Goal: Information Seeking & Learning: Learn about a topic

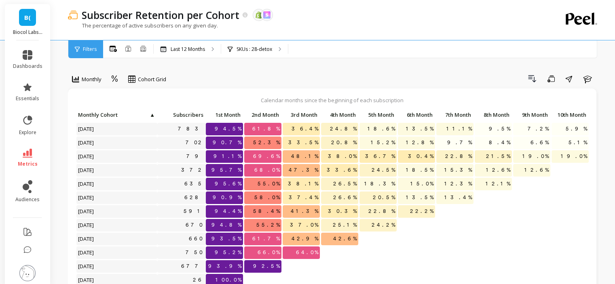
scroll to position [6, 0]
click at [249, 46] on p "SKUs : 28-detox" at bounding box center [255, 49] width 36 height 6
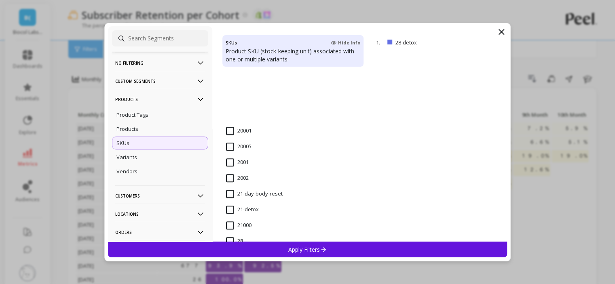
scroll to position [728, 0]
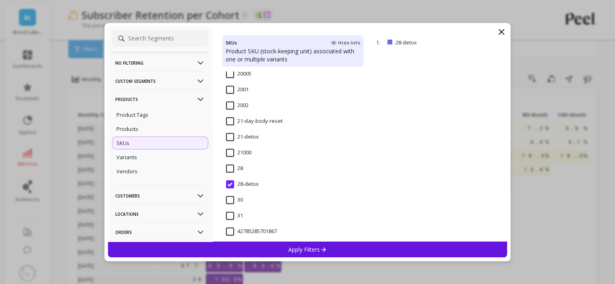
click at [240, 137] on input "21-detox" at bounding box center [242, 137] width 33 height 8
click at [278, 244] on div "Apply Filters" at bounding box center [308, 250] width 400 height 16
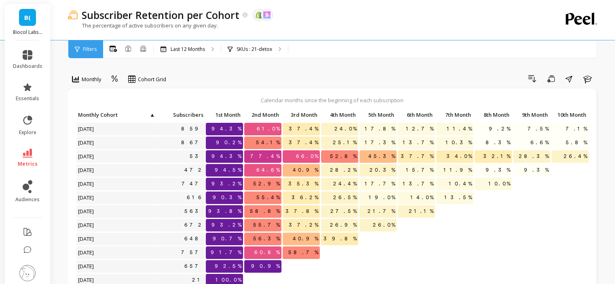
scroll to position [6, 0]
click at [252, 47] on p "SKUs : 21-detox" at bounding box center [255, 49] width 36 height 6
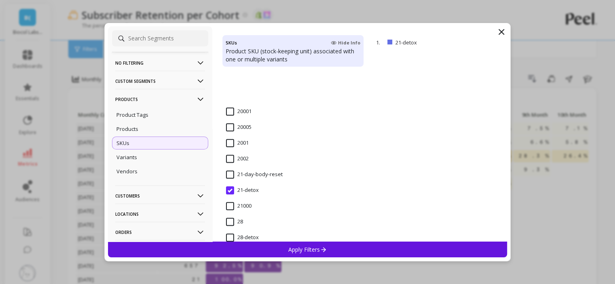
scroll to position [728, 0]
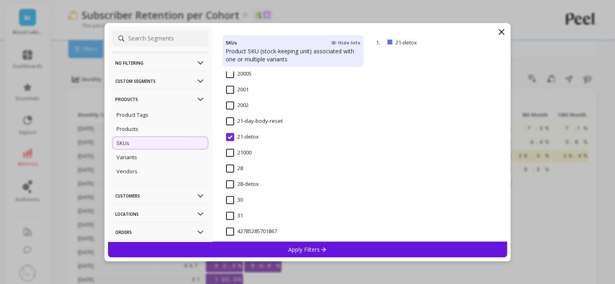
click at [234, 125] on input "21-day-body-reset" at bounding box center [254, 121] width 57 height 8
click at [304, 248] on p "Apply Filters" at bounding box center [307, 250] width 38 height 8
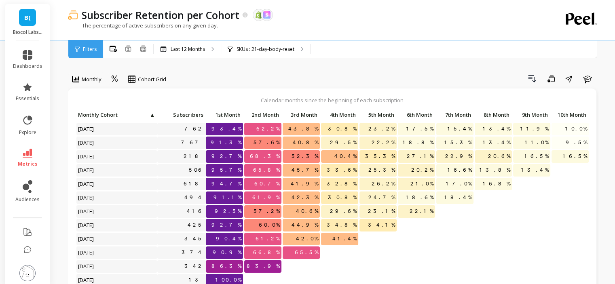
scroll to position [6, 0]
click at [259, 56] on div "SKUs : 21-day-body-reset" at bounding box center [265, 49] width 89 height 18
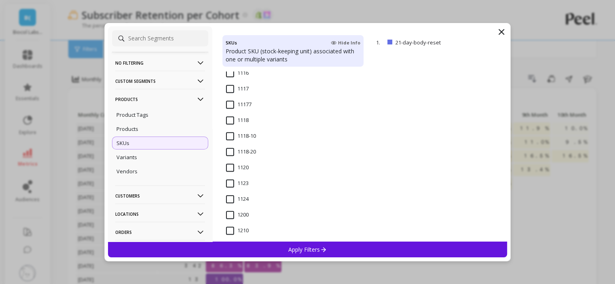
scroll to position [607, 0]
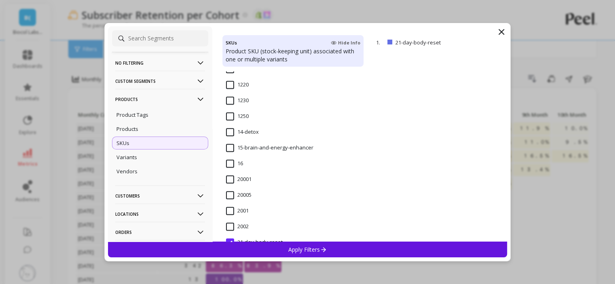
click at [226, 132] on input "14-detox" at bounding box center [242, 132] width 33 height 8
click at [299, 251] on p "Apply Filters" at bounding box center [307, 250] width 38 height 8
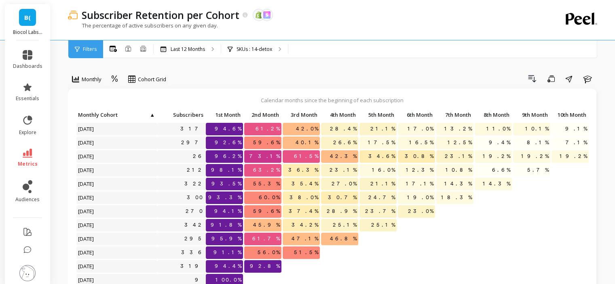
scroll to position [6, 0]
drag, startPoint x: 310, startPoint y: 233, endPoint x: 316, endPoint y: 235, distance: 5.5
click at [316, 235] on span "47.1%" at bounding box center [305, 239] width 30 height 12
click at [259, 50] on p "SKUs : 14-detox" at bounding box center [255, 49] width 36 height 6
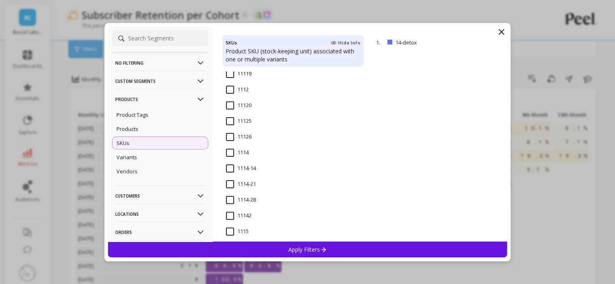
scroll to position [243, 0]
click at [233, 104] on input "1112" at bounding box center [237, 102] width 23 height 8
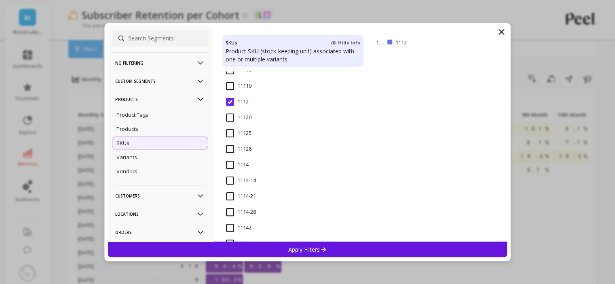
click at [292, 246] on p "Apply Filters" at bounding box center [307, 250] width 38 height 8
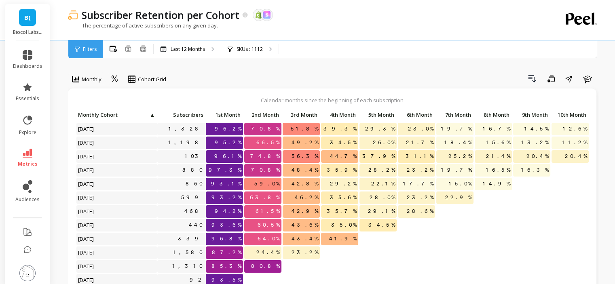
scroll to position [81, 0]
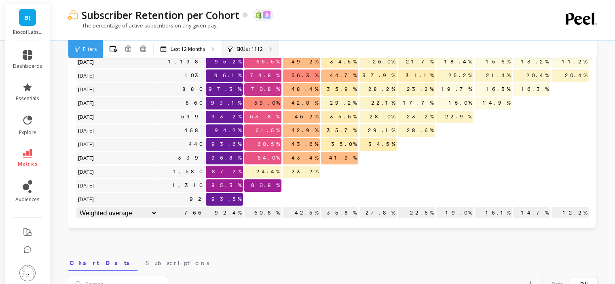
click at [246, 49] on p "SKUs : 1112" at bounding box center [250, 49] width 26 height 6
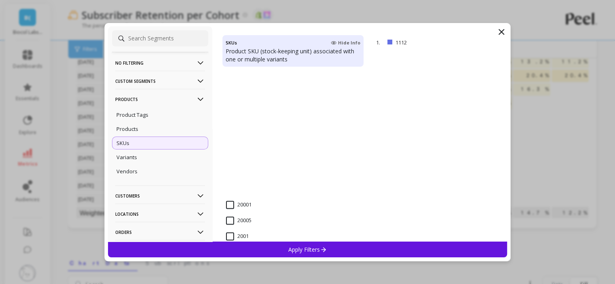
scroll to position [728, 0]
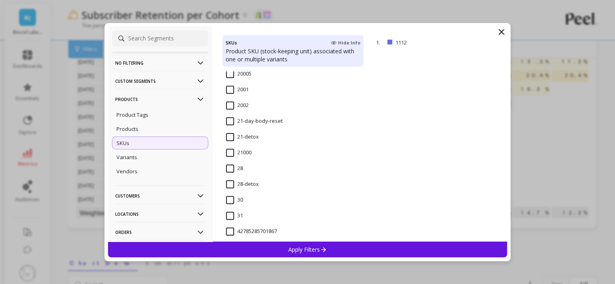
click at [233, 137] on input "21-detox" at bounding box center [242, 137] width 33 height 8
click at [284, 253] on div "Apply Filters" at bounding box center [308, 250] width 400 height 16
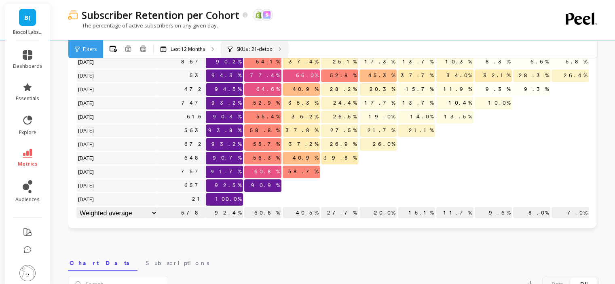
click at [240, 47] on p "SKUs : 21-detox" at bounding box center [255, 49] width 36 height 6
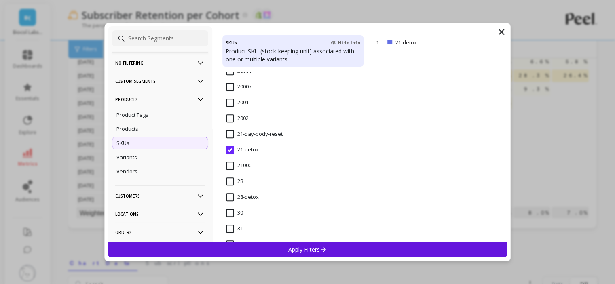
scroll to position [728, 0]
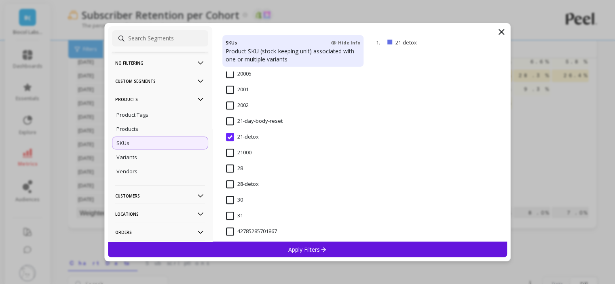
click at [228, 115] on div "21-day-body-reset" at bounding box center [294, 126] width 142 height 24
click at [277, 246] on div "Apply Filters" at bounding box center [308, 250] width 400 height 16
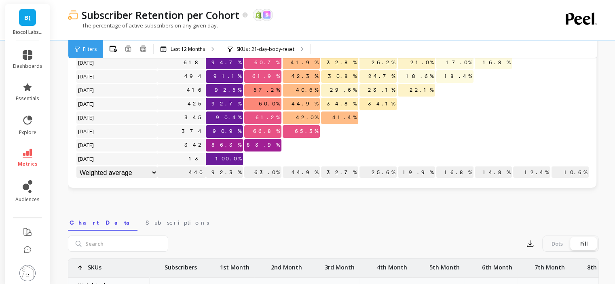
scroll to position [81, 0]
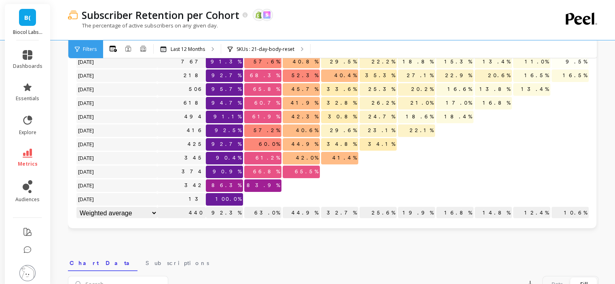
click at [24, 163] on span "metrics" at bounding box center [28, 164] width 20 height 6
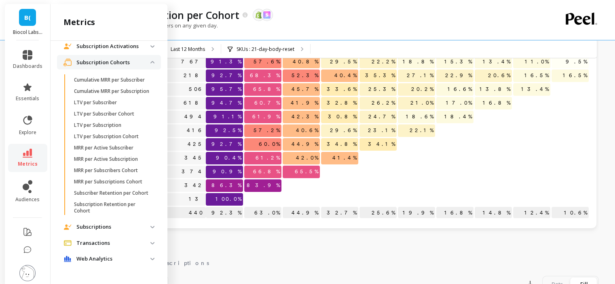
scroll to position [448, 0]
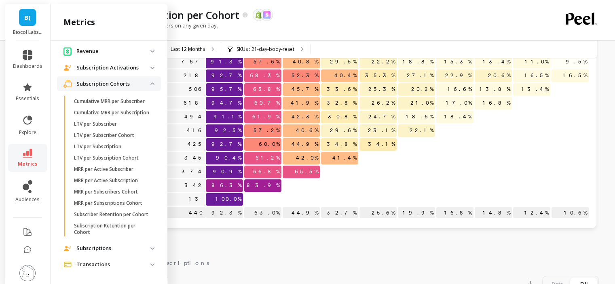
click at [99, 84] on p "Subscription Cohorts" at bounding box center [113, 84] width 74 height 8
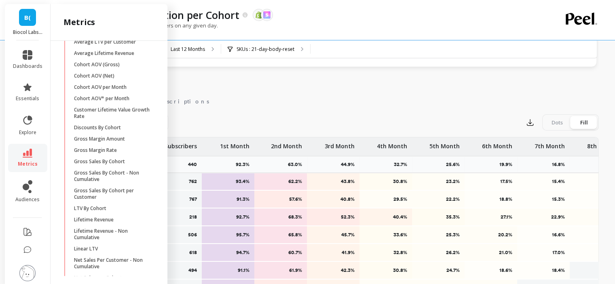
scroll to position [0, 0]
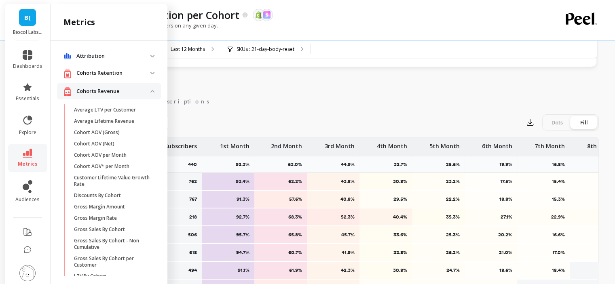
click at [98, 93] on p "Cohorts Revenue" at bounding box center [113, 91] width 74 height 8
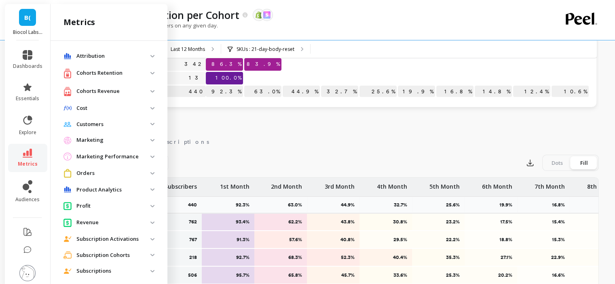
click at [97, 68] on div "Cohorts Retention" at bounding box center [107, 73] width 87 height 10
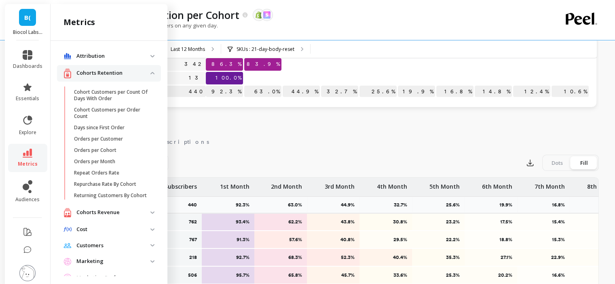
click at [106, 78] on retention "Cohorts Retention" at bounding box center [109, 73] width 104 height 17
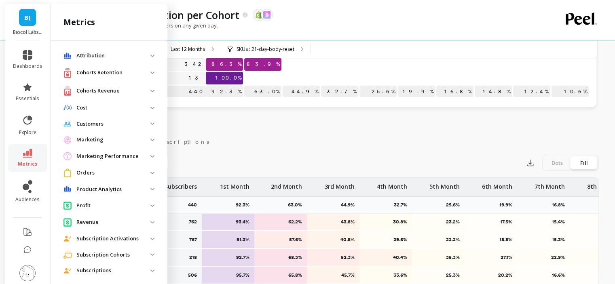
scroll to position [44, 0]
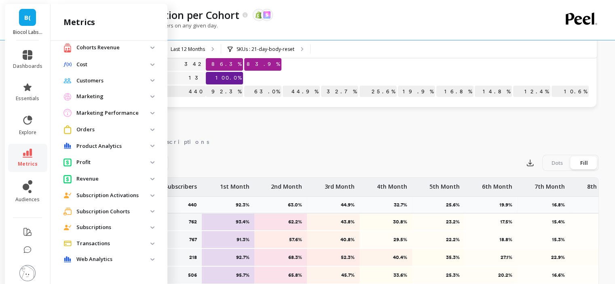
click at [98, 209] on p "Subscription Cohorts" at bounding box center [113, 212] width 74 height 8
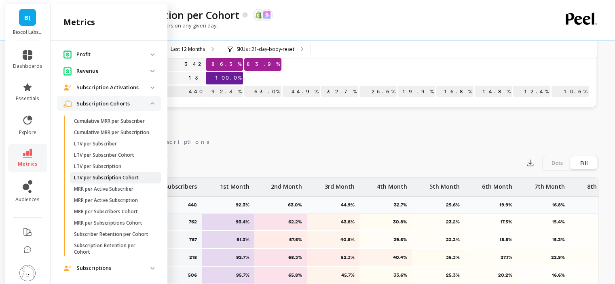
scroll to position [165, 0]
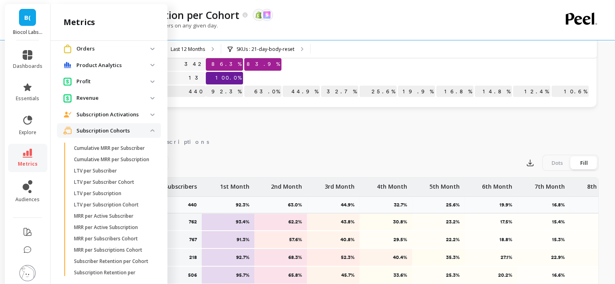
click at [102, 132] on p "Subscription Cohorts" at bounding box center [113, 131] width 74 height 8
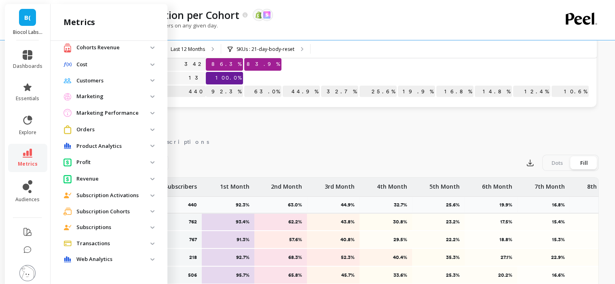
click at [98, 197] on p "Subscription Activations" at bounding box center [113, 196] width 74 height 8
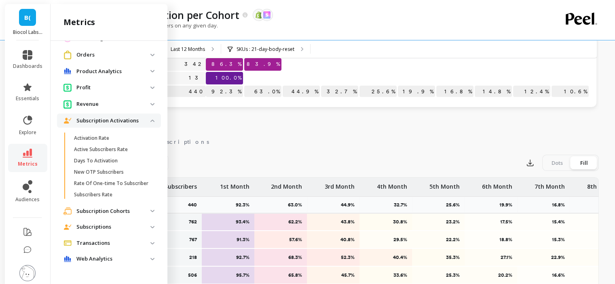
click at [99, 117] on p "Subscription Activations" at bounding box center [113, 121] width 74 height 8
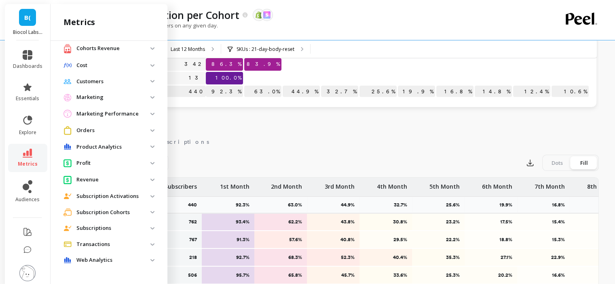
scroll to position [44, 0]
click at [100, 195] on p "Subscription Activations" at bounding box center [113, 196] width 74 height 8
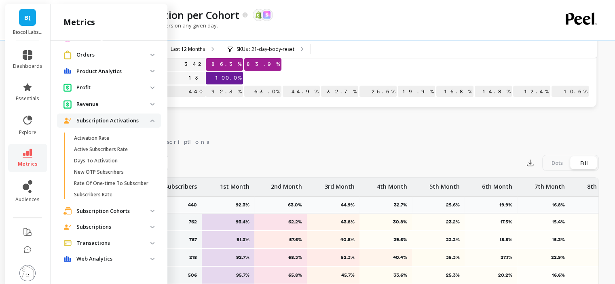
click at [101, 117] on p "Subscription Activations" at bounding box center [113, 121] width 74 height 8
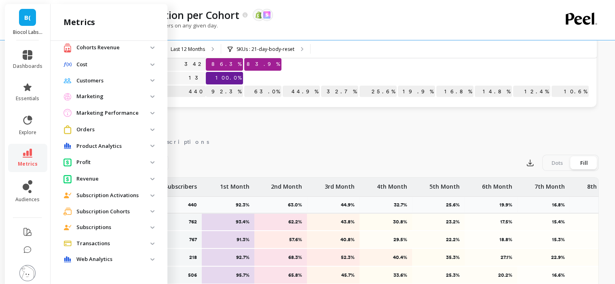
click at [98, 205] on cohorts "Subscription Cohorts" at bounding box center [109, 211] width 104 height 15
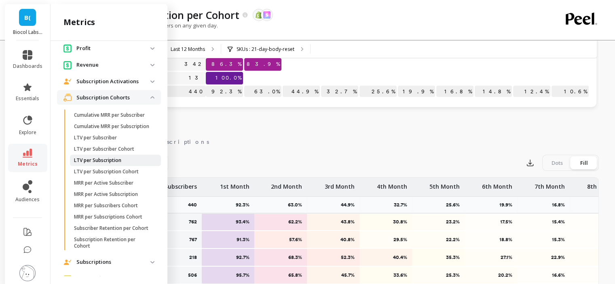
scroll to position [206, 0]
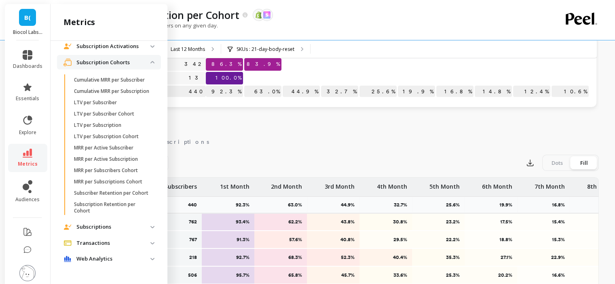
click at [99, 55] on cohorts "Subscription Cohorts" at bounding box center [109, 62] width 104 height 15
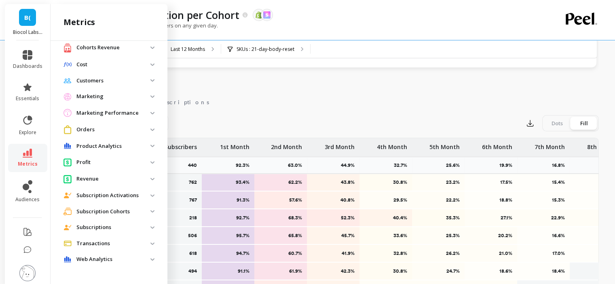
scroll to position [283, 0]
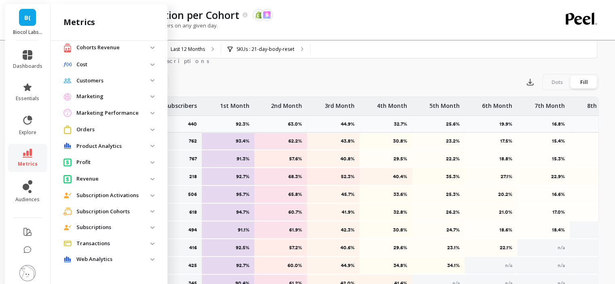
click at [99, 231] on p "Subscriptions" at bounding box center [113, 228] width 74 height 8
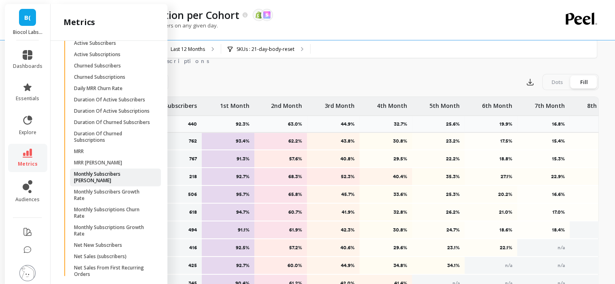
scroll to position [206, 0]
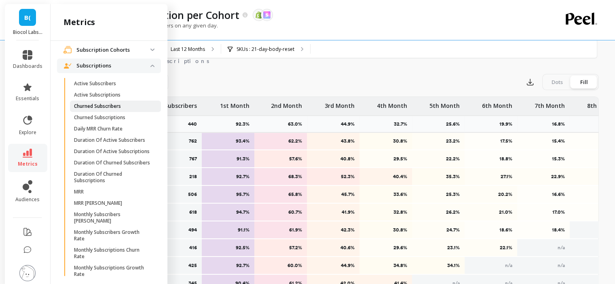
click at [112, 106] on p "Churned Subscribers" at bounding box center [97, 106] width 47 height 6
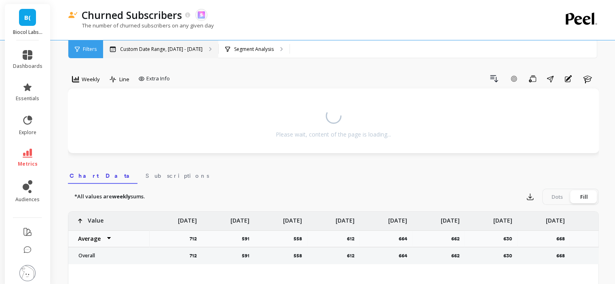
click at [154, 51] on p "Custom Date Range, [DATE] - [DATE]" at bounding box center [161, 49] width 83 height 6
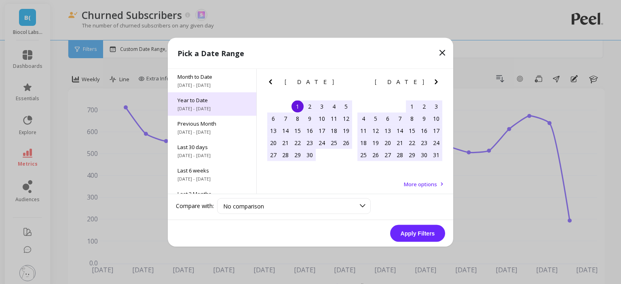
click at [214, 106] on span "[DATE] - [DATE]" at bounding box center [212, 108] width 69 height 6
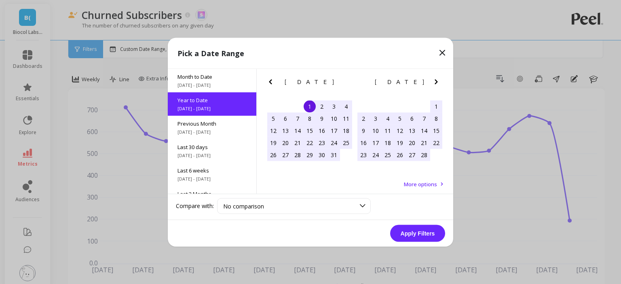
click at [418, 232] on button "Apply Filters" at bounding box center [417, 233] width 55 height 17
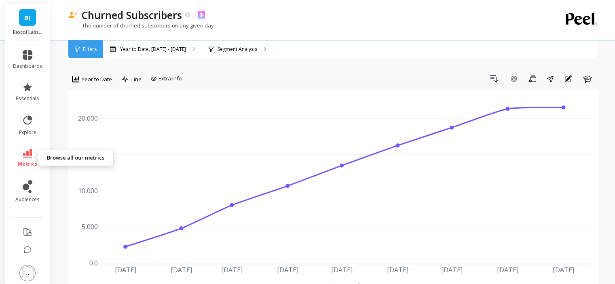
click at [25, 162] on span "metrics" at bounding box center [28, 164] width 20 height 6
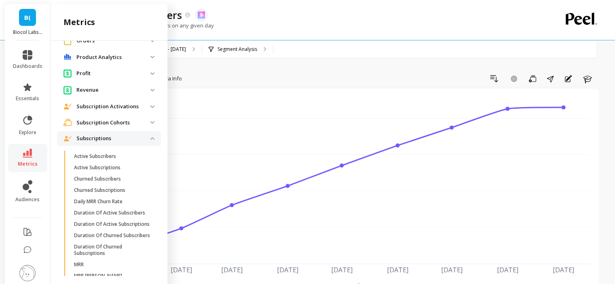
click at [87, 134] on span "Subscriptions" at bounding box center [109, 138] width 104 height 15
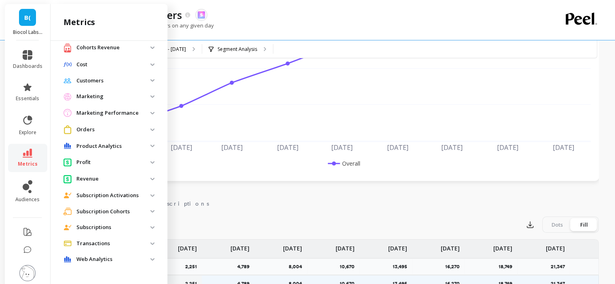
scroll to position [162, 0]
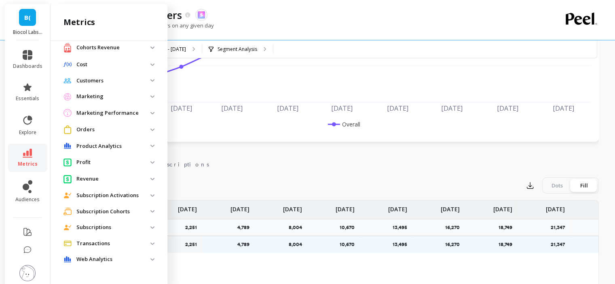
click at [104, 210] on p "Subscription Cohorts" at bounding box center [113, 212] width 74 height 8
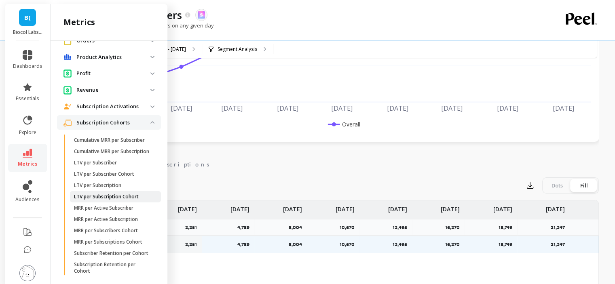
scroll to position [212, 0]
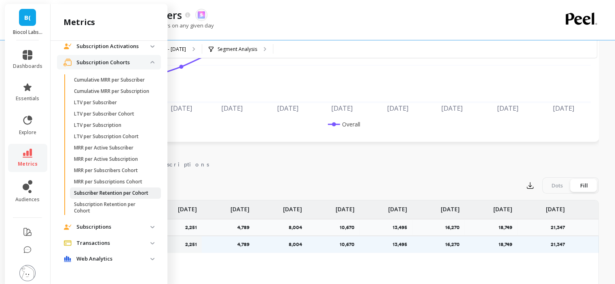
click at [103, 193] on p "Subscriber Retention per Cohort" at bounding box center [111, 193] width 74 height 6
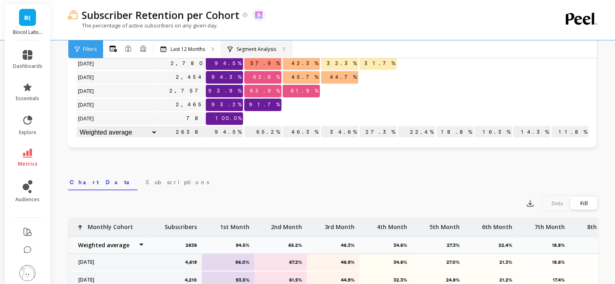
click at [238, 50] on p "Segment Analysis" at bounding box center [257, 49] width 40 height 6
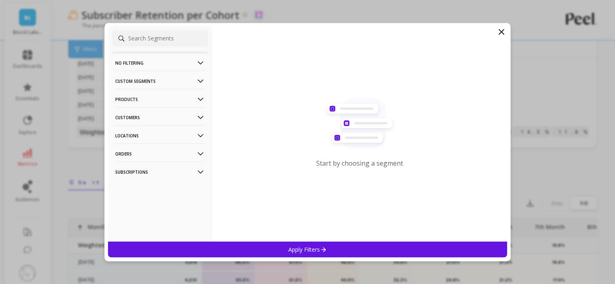
click at [161, 113] on p "Customers" at bounding box center [160, 117] width 90 height 21
click at [170, 138] on div "Customer Tags" at bounding box center [160, 133] width 96 height 13
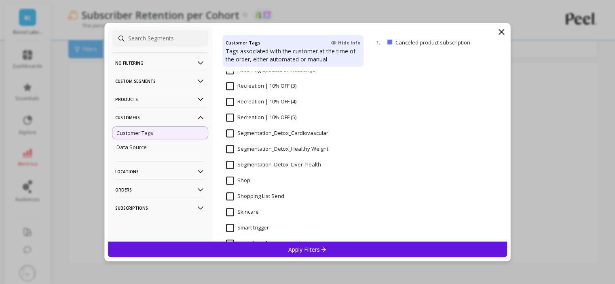
scroll to position [659, 0]
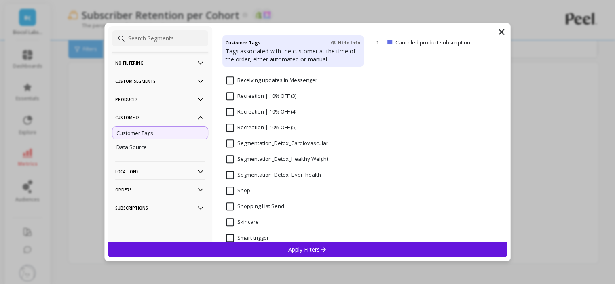
click at [277, 175] on input "Segmentation_Detox_Liver_health" at bounding box center [273, 175] width 95 height 8
click at [296, 244] on div "Apply Filters" at bounding box center [308, 250] width 400 height 16
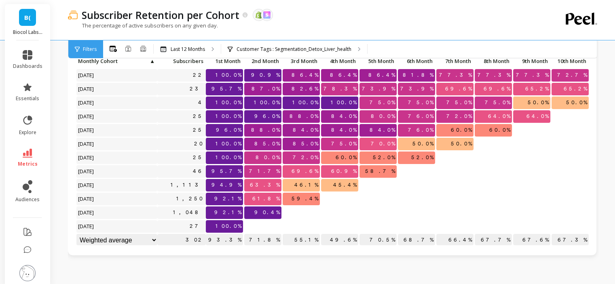
scroll to position [40, 0]
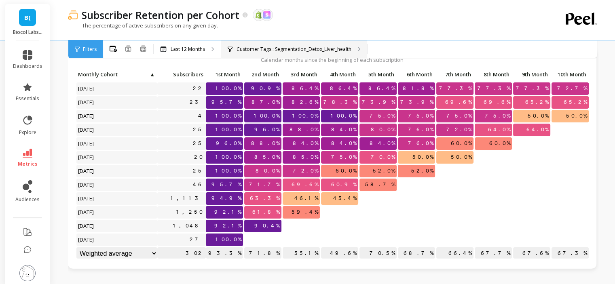
click at [309, 50] on p "Customer Tags : Segmentation_Detox_Liver_health" at bounding box center [294, 49] width 115 height 6
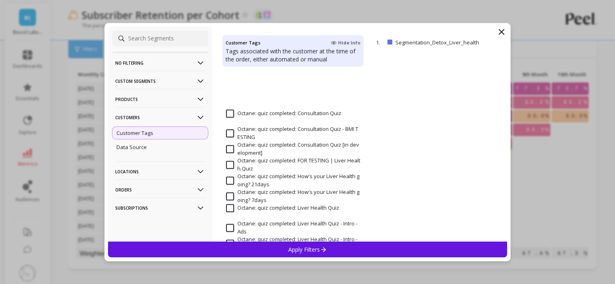
scroll to position [647, 0]
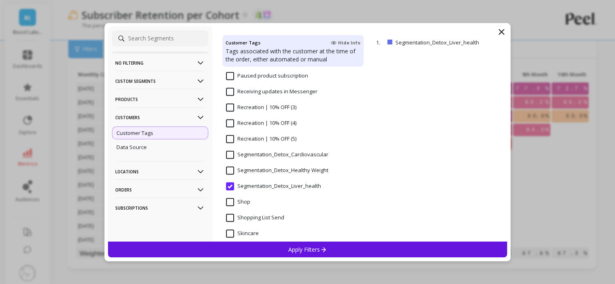
click at [277, 168] on Weight "Segmentation_Detox_Healthy Weight" at bounding box center [277, 171] width 102 height 8
click at [288, 250] on p "Apply Filters" at bounding box center [307, 250] width 38 height 8
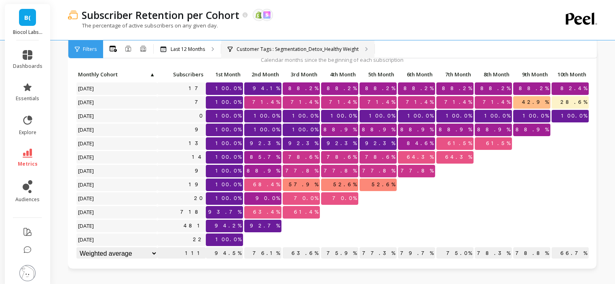
click at [308, 51] on p "Customer Tags : Segmentation_Detox_Healthy Weight" at bounding box center [298, 49] width 122 height 6
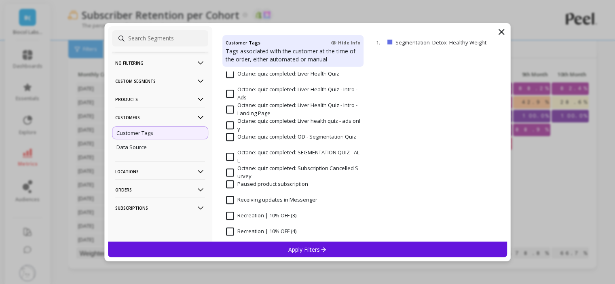
scroll to position [678, 0]
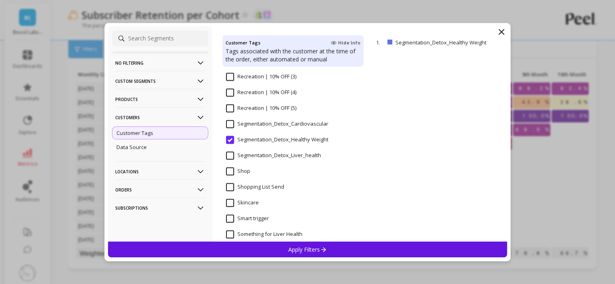
click at [229, 124] on input "Segmentation_Detox_Cardiovascular" at bounding box center [277, 124] width 102 height 8
click at [291, 253] on p "Apply Filters" at bounding box center [307, 250] width 38 height 8
